Goal: Check status: Check status

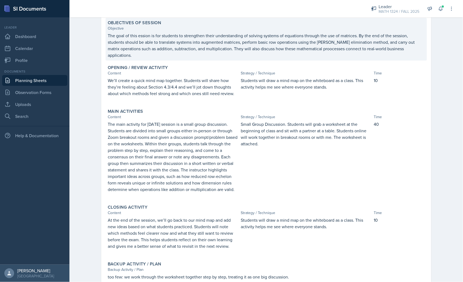
scroll to position [86, 0]
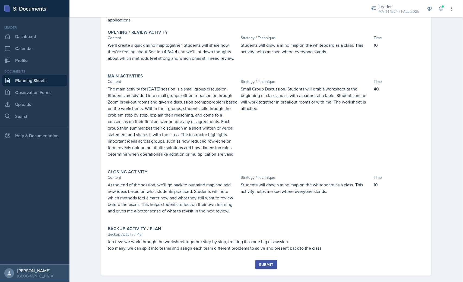
click at [40, 77] on link "Planning Sheets" at bounding box center [34, 80] width 65 height 11
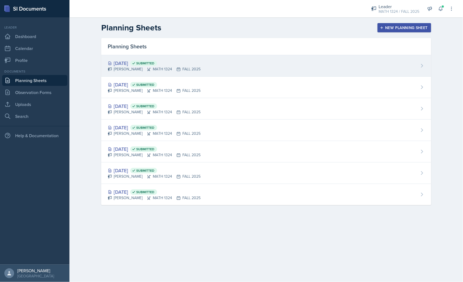
click at [154, 63] on span "Submitted" at bounding box center [145, 63] width 18 height 4
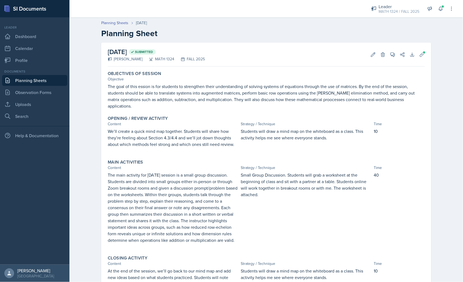
click at [41, 82] on link "Planning Sheets" at bounding box center [34, 80] width 65 height 11
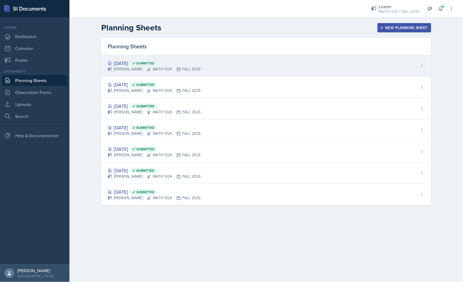
click at [119, 59] on div "Oct 8th, 2025 Submitted Erika Bonilla MATH 1324 FALL 2025" at bounding box center [266, 65] width 330 height 21
